Goal: Task Accomplishment & Management: Complete application form

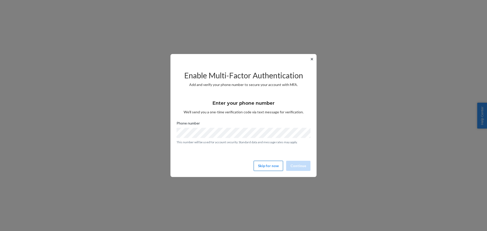
click at [274, 166] on button "Skip for now" at bounding box center [268, 166] width 29 height 10
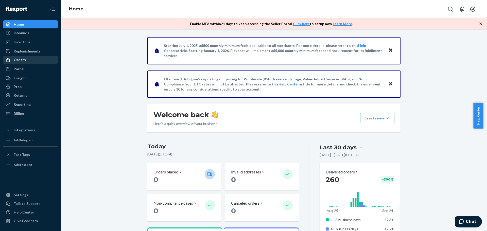
click at [19, 62] on div "Orders" at bounding box center [31, 59] width 54 height 7
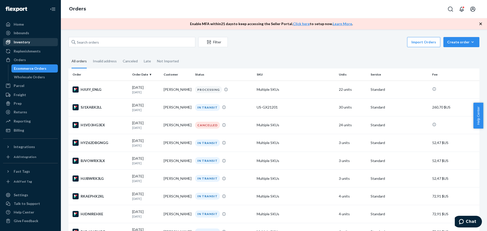
click at [19, 43] on div "Inventory" at bounding box center [22, 42] width 16 height 5
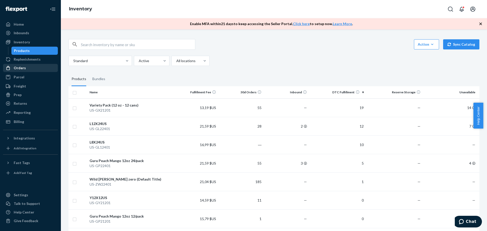
click at [30, 68] on div "Orders" at bounding box center [31, 67] width 54 height 7
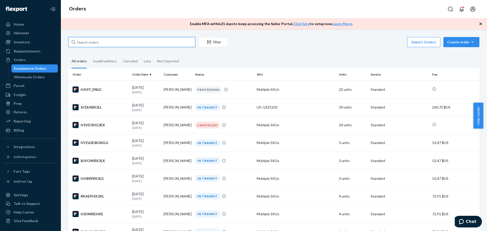
click at [87, 42] on input "text" at bounding box center [132, 42] width 127 height 10
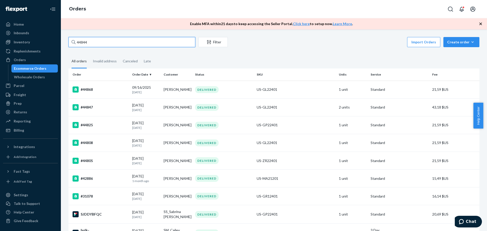
type input "44844"
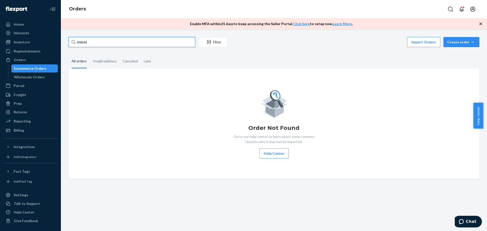
click at [93, 43] on input "44844" at bounding box center [132, 42] width 127 height 10
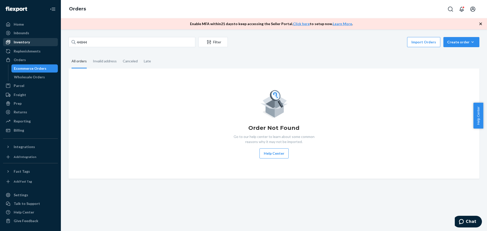
click at [27, 41] on div "Inventory" at bounding box center [22, 42] width 16 height 5
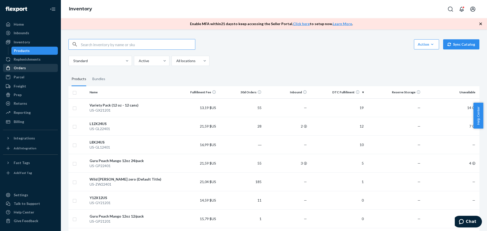
drag, startPoint x: 23, startPoint y: 66, endPoint x: 47, endPoint y: 67, distance: 23.9
click at [23, 66] on div "Orders" at bounding box center [20, 67] width 12 height 5
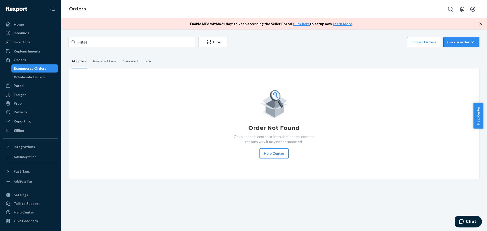
click at [453, 42] on div "Create order" at bounding box center [461, 42] width 28 height 5
click at [453, 53] on span "Ecommerce order" at bounding box center [464, 55] width 31 height 4
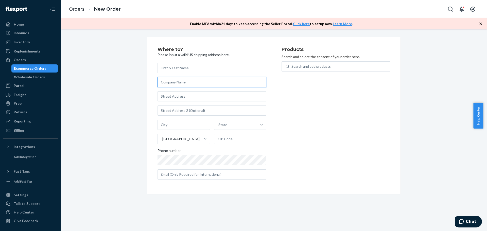
click at [167, 82] on input "text" at bounding box center [212, 82] width 109 height 10
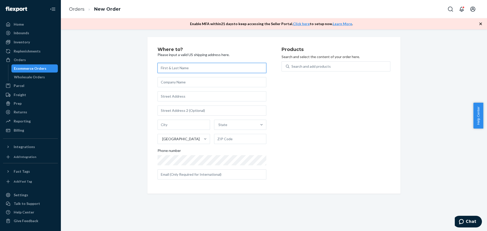
click at [171, 70] on input "text" at bounding box center [212, 68] width 109 height 10
paste input "[PERSON_NAME]"
type input "[PERSON_NAME]"
drag, startPoint x: 184, startPoint y: 102, endPoint x: 183, endPoint y: 96, distance: 6.4
click at [184, 98] on div "[PERSON_NAME][GEOGRAPHIC_DATA] Phone number" at bounding box center [212, 121] width 109 height 117
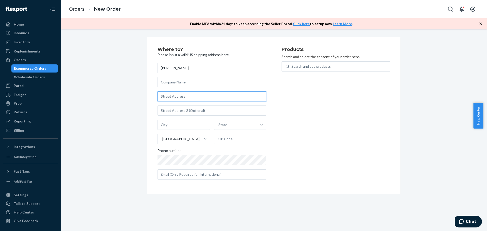
click at [188, 95] on input "text" at bounding box center [212, 96] width 109 height 10
paste input "[STREET_ADDRESS]"
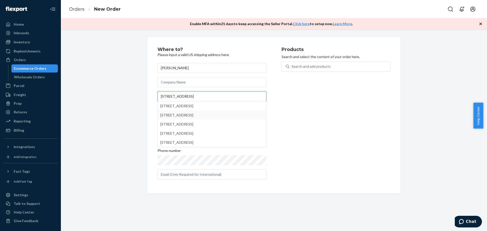
type input "[STREET_ADDRESS]"
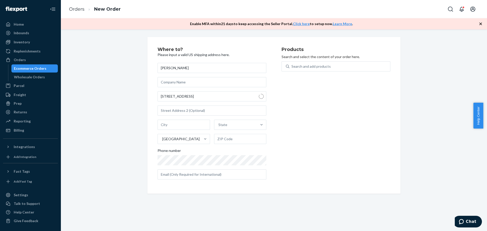
type input "Lansdowne"
type input "19050"
type input "[STREET_ADDRESS]"
click at [300, 65] on div "Search and add products" at bounding box center [311, 66] width 39 height 5
click at [292, 65] on input "Search and add products" at bounding box center [292, 66] width 1 height 5
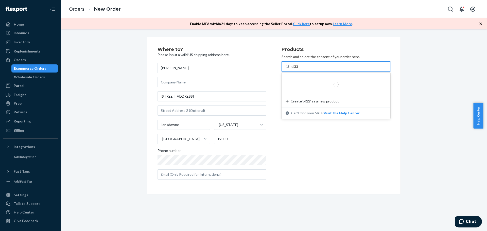
type input "gl224"
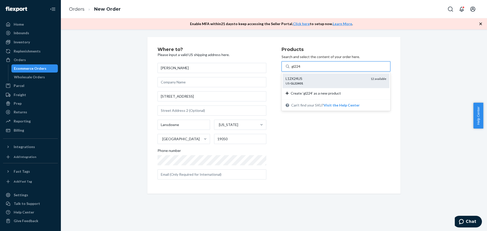
click at [304, 78] on div "L12X24US" at bounding box center [326, 78] width 81 height 5
click at [301, 69] on input "gl224" at bounding box center [296, 66] width 9 height 5
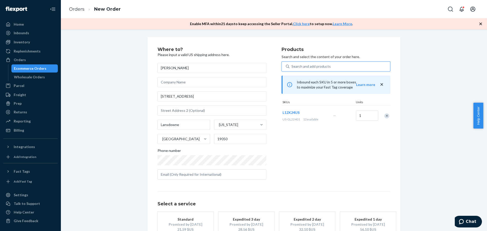
drag, startPoint x: 185, startPoint y: 224, endPoint x: 250, endPoint y: 191, distance: 72.4
click at [186, 224] on div "Promised by [DATE]" at bounding box center [185, 224] width 41 height 5
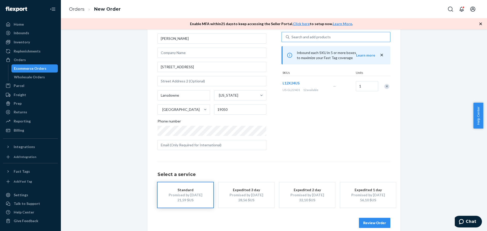
scroll to position [37, 0]
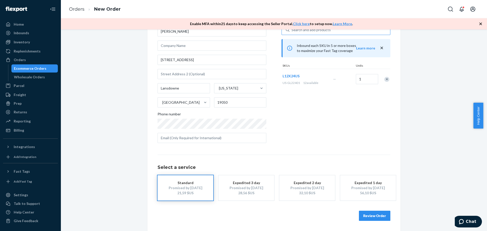
click at [378, 216] on button "Review Order" at bounding box center [374, 216] width 31 height 10
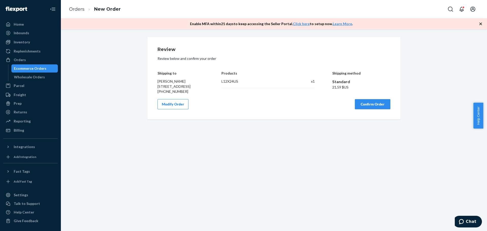
click at [375, 109] on button "Confirm Order" at bounding box center [373, 104] width 36 height 10
